Goal: Register for event/course

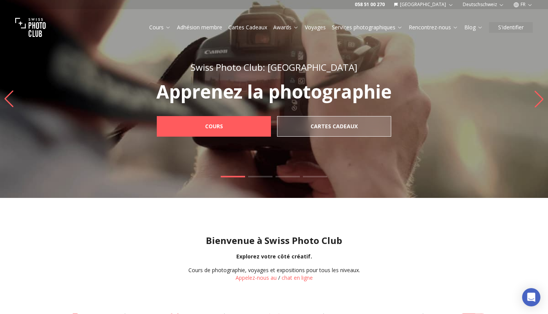
click at [528, 5] on icon "button" at bounding box center [530, 5] width 6 height 6
click at [525, 22] on link "de" at bounding box center [523, 25] width 16 height 9
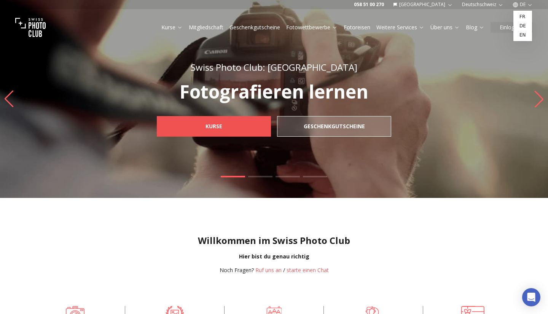
click at [241, 127] on link "Kurse" at bounding box center [214, 126] width 114 height 21
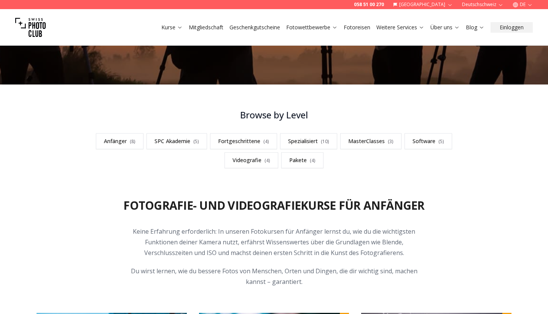
scroll to position [161, 0]
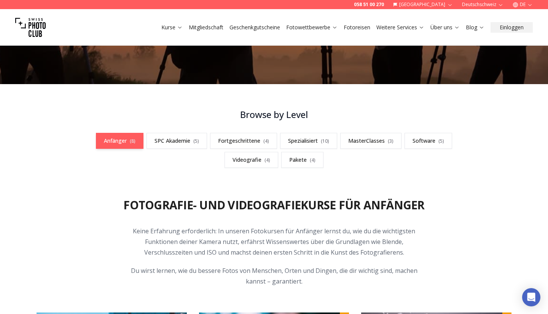
click at [110, 142] on link "Anfänger ( 8 )" at bounding box center [120, 141] width 48 height 16
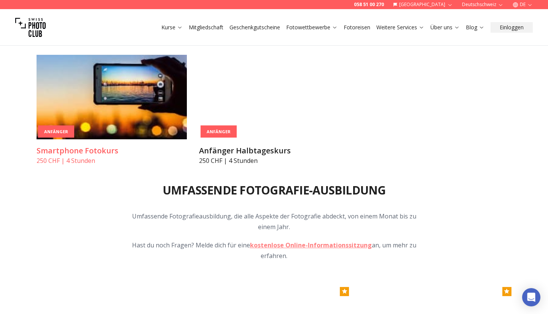
scroll to position [658, 0]
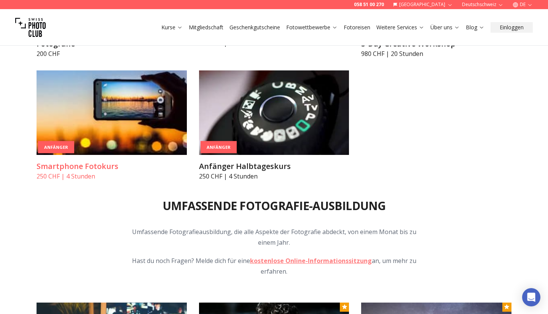
click at [111, 115] on img at bounding box center [112, 112] width 150 height 84
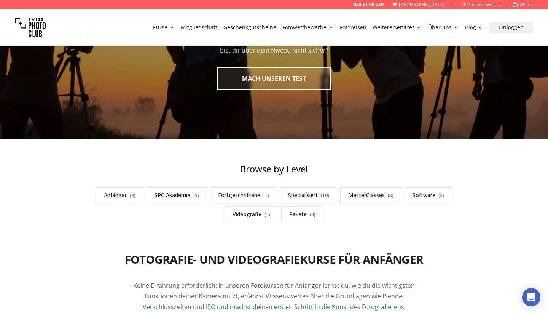
scroll to position [113, 0]
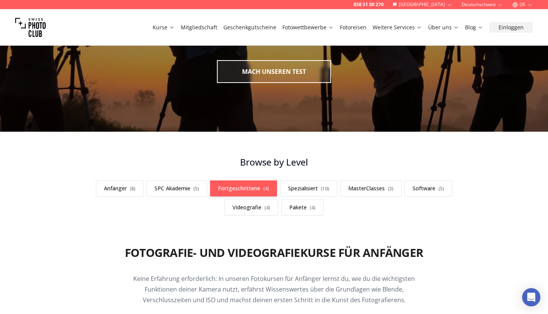
click at [237, 187] on link "Fortgeschrittene ( 4 )" at bounding box center [243, 188] width 67 height 16
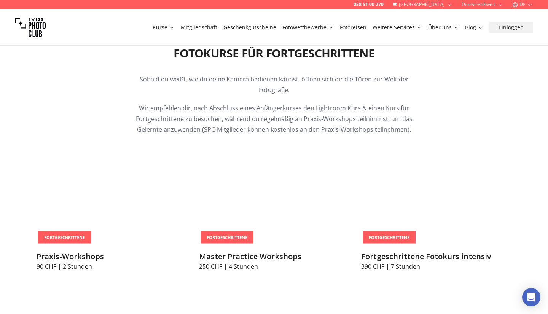
scroll to position [1153, 0]
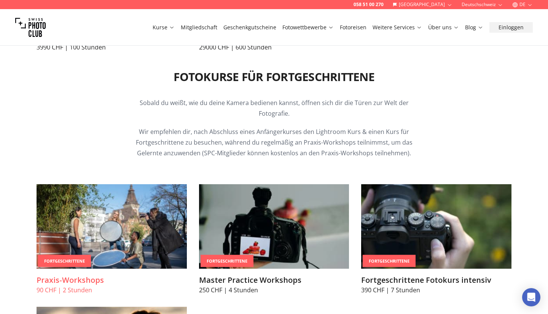
click at [131, 236] on img at bounding box center [112, 226] width 150 height 84
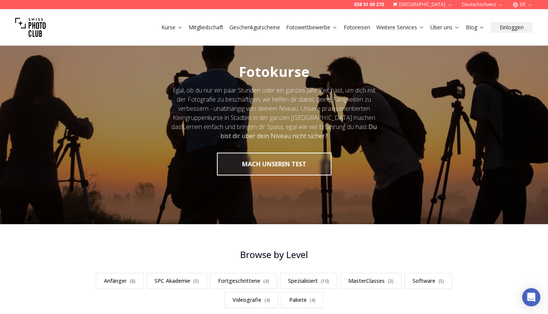
scroll to position [17, 0]
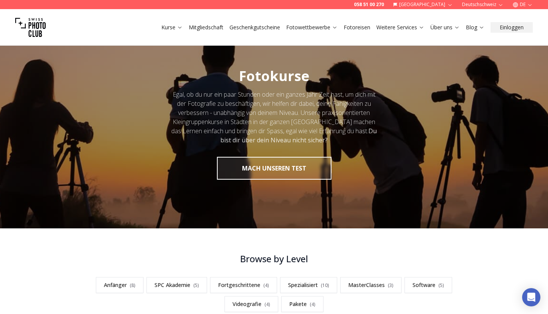
click at [352, 29] on link "Fotoreisen" at bounding box center [357, 28] width 27 height 8
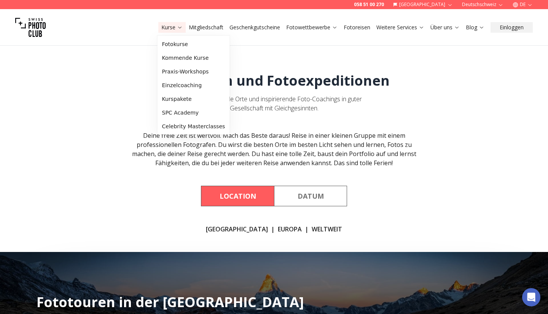
click at [166, 25] on link "Kurse" at bounding box center [171, 28] width 21 height 8
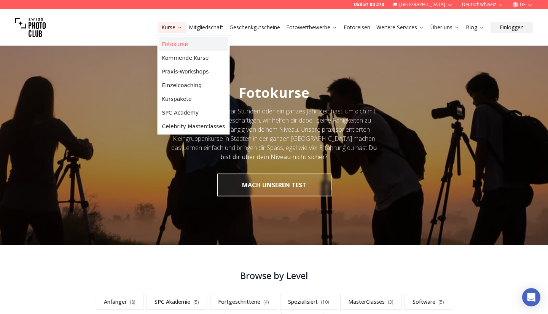
click at [180, 45] on link "Fotokurse" at bounding box center [193, 44] width 69 height 14
click at [177, 44] on link "Fotokurse" at bounding box center [193, 44] width 69 height 14
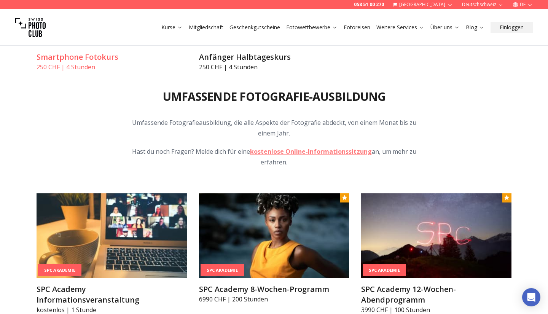
scroll to position [768, 0]
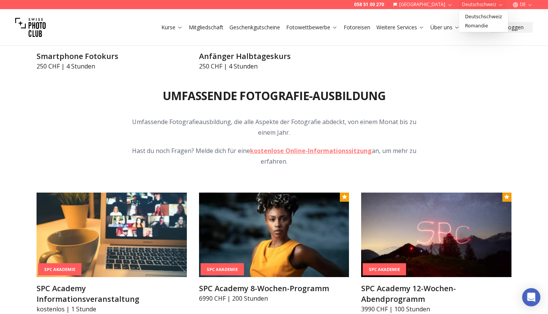
click at [469, 3] on button "Deutschschweiz" at bounding box center [483, 4] width 48 height 9
click at [472, 16] on link "Deutschschweiz" at bounding box center [483, 16] width 46 height 9
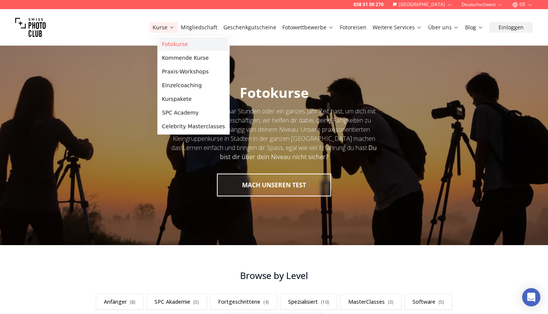
click at [178, 46] on link "Fotokurse" at bounding box center [193, 44] width 69 height 14
click at [182, 57] on link "Kommende Kurse" at bounding box center [193, 58] width 69 height 14
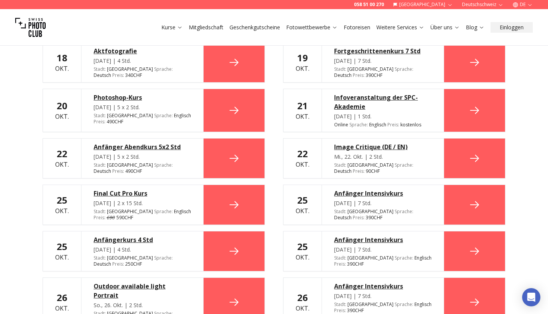
scroll to position [1028, 0]
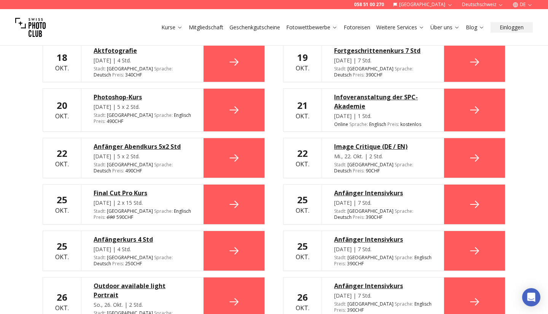
click at [140, 281] on div "Outdoor available light Portrait" at bounding box center [142, 290] width 97 height 18
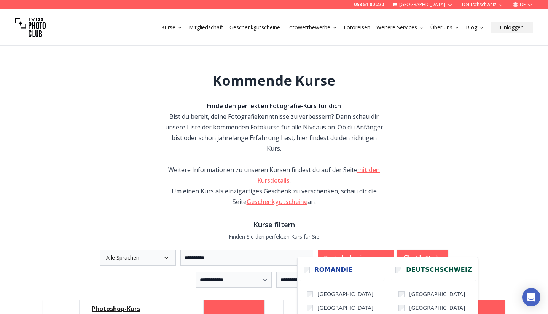
click at [388, 254] on icon "button" at bounding box center [385, 257] width 6 height 6
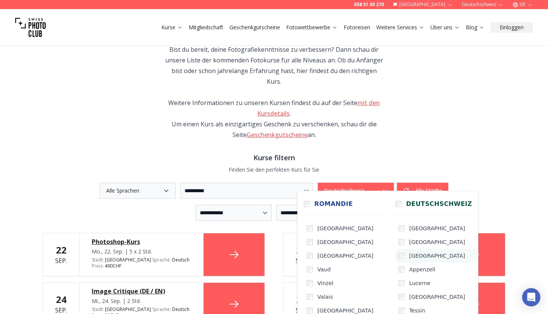
scroll to position [67, 0]
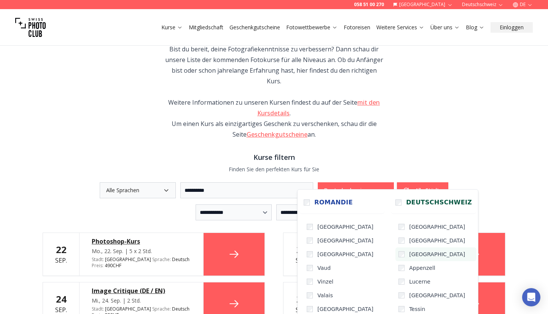
click at [409, 252] on span "Zürich" at bounding box center [437, 254] width 56 height 8
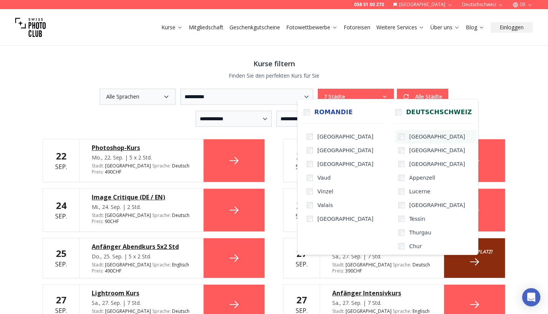
scroll to position [162, 0]
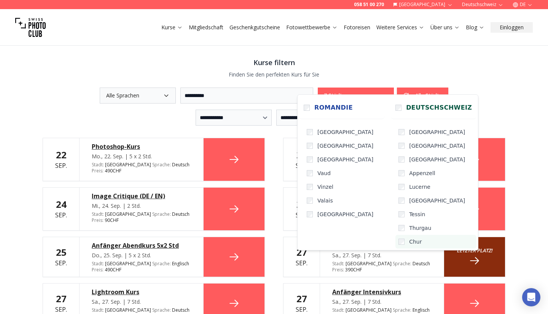
click at [395, 245] on label "Chur" at bounding box center [435, 242] width 81 height 14
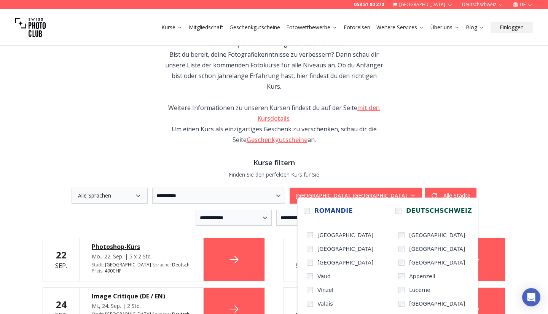
scroll to position [51, 0]
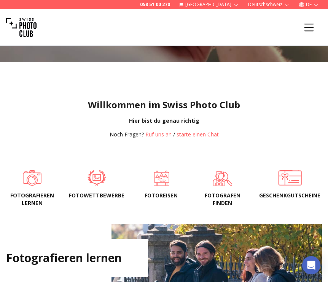
scroll to position [111, 0]
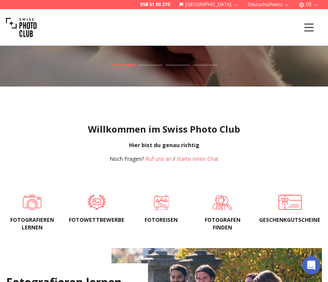
click at [305, 28] on icon "Menu" at bounding box center [309, 28] width 14 height 14
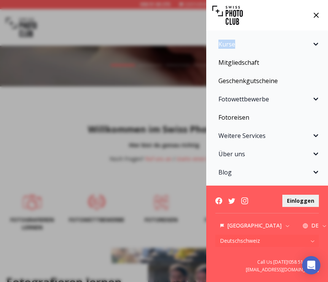
click at [305, 28] on div at bounding box center [267, 15] width 122 height 30
click at [231, 43] on span "Kurse" at bounding box center [264, 44] width 93 height 9
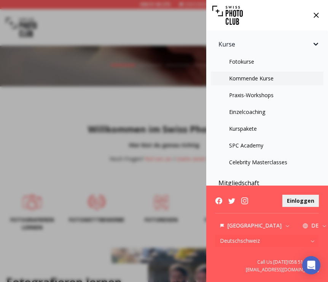
click at [238, 79] on link "Kommende Kurse" at bounding box center [267, 79] width 113 height 14
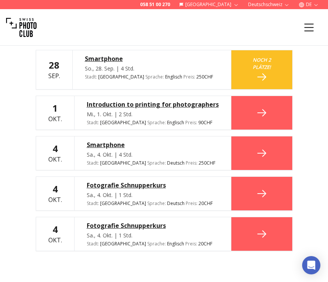
scroll to position [673, 0]
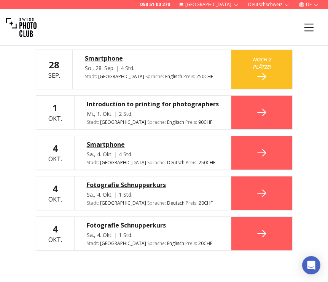
click at [256, 146] on icon at bounding box center [262, 152] width 12 height 12
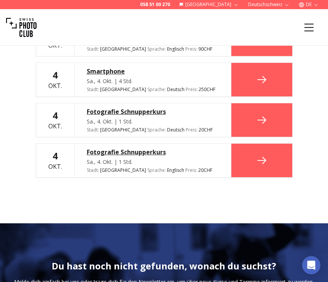
scroll to position [758, 0]
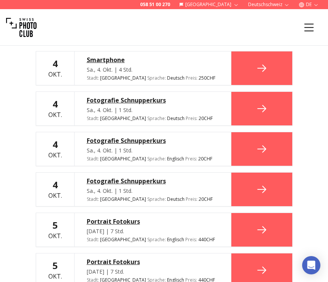
click at [164, 135] on div "Fotografie Schnupperkurs Sa., 4. Okt. | 1 Std. Stadt : Zurich Sprache : Englisc…" at bounding box center [152, 148] width 157 height 33
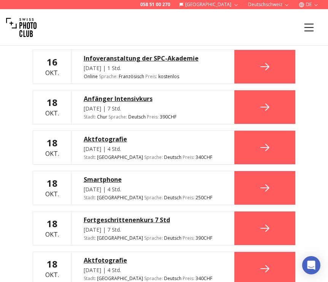
scroll to position [1369, 0]
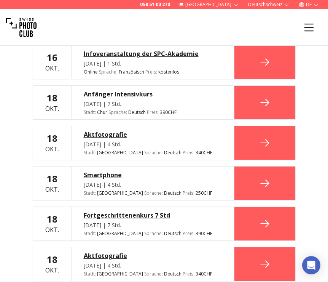
click at [259, 177] on icon at bounding box center [265, 183] width 12 height 12
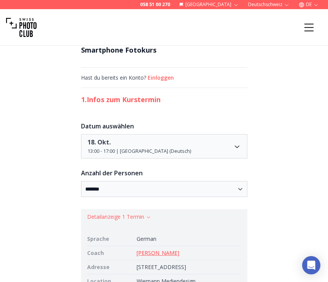
scroll to position [40, 0]
